Goal: Transaction & Acquisition: Purchase product/service

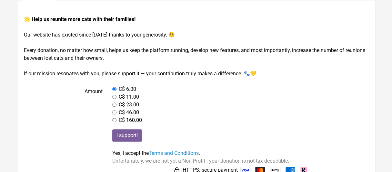
scroll to position [112, 0]
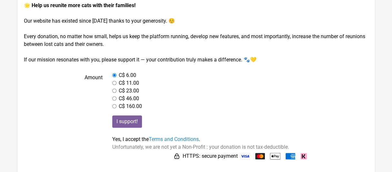
click at [114, 81] on input "radio" at bounding box center [114, 83] width 4 height 4
radio input "true"
click at [122, 120] on input "I support!" at bounding box center [127, 121] width 30 height 12
